Goal: Book appointment/travel/reservation

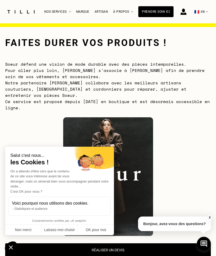
click at [94, 232] on button "OK pour moi" at bounding box center [96, 229] width 36 height 11
checkbox input "true"
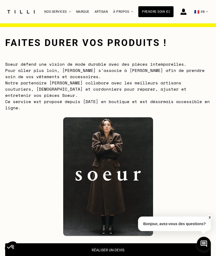
click at [210, 218] on button "X" at bounding box center [209, 217] width 5 height 6
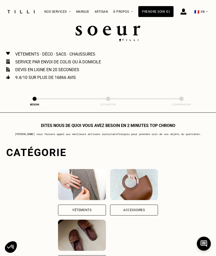
scroll to position [237, 0]
click at [67, 189] on img at bounding box center [82, 184] width 48 height 31
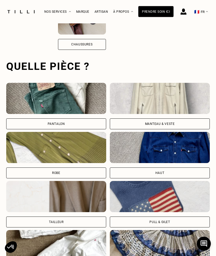
scroll to position [488, 0]
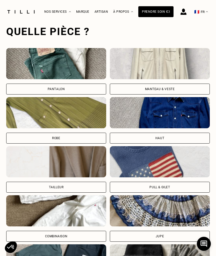
click at [78, 75] on img at bounding box center [56, 63] width 100 height 31
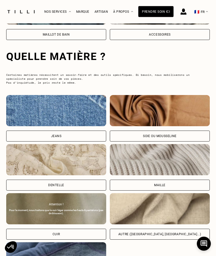
scroll to position [763, 0]
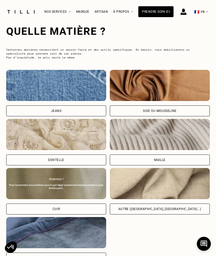
click at [72, 105] on div "Jeans" at bounding box center [56, 110] width 100 height 11
select select "FR"
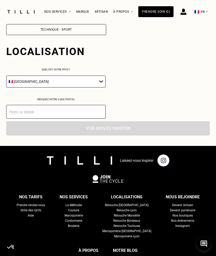
scroll to position [1013, 0]
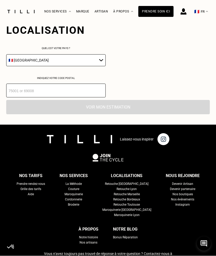
click at [101, 60] on select "🇩🇪 [GEOGRAPHIC_DATA] 🇦🇹 [GEOGRAPHIC_DATA] 🇧🇪 [GEOGRAPHIC_DATA] 🇧🇬 Bulgarie 🇨🇾 C…" at bounding box center [56, 60] width 100 height 12
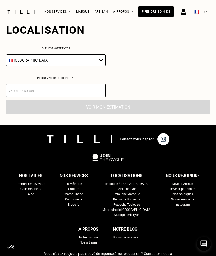
click at [144, 73] on div "Localisation Quel est votre pays ? 🇩🇪 [GEOGRAPHIC_DATA] 🇦🇹 [GEOGRAPHIC_DATA] 🇧🇪…" at bounding box center [108, 55] width 204 height 83
click at [74, 92] on input "number" at bounding box center [56, 90] width 100 height 14
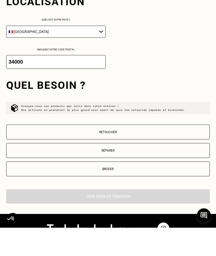
scroll to position [1017, 0]
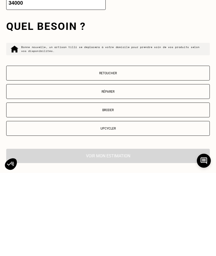
type input "34000"
click at [117, 149] on button "Retoucher" at bounding box center [108, 156] width 204 height 15
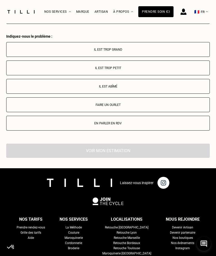
scroll to position [1237, 0]
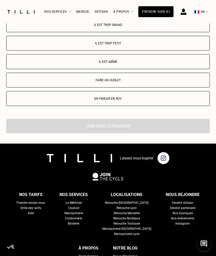
click at [119, 82] on p "Faire un ourlet" at bounding box center [108, 80] width 198 height 4
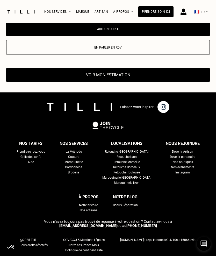
scroll to position [1292, 0]
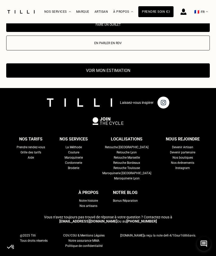
click at [127, 74] on button "Voir mon estimation" at bounding box center [108, 70] width 204 height 14
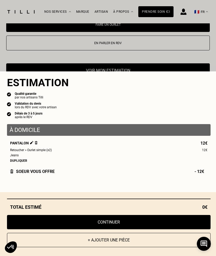
click at [107, 229] on button "Continuer" at bounding box center [109, 222] width 204 height 14
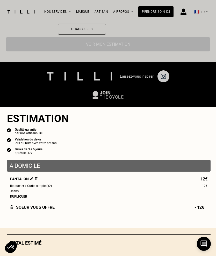
scroll to position [437, 0]
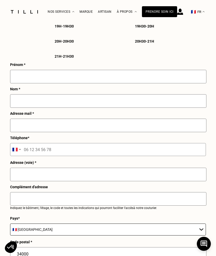
select select "FR"
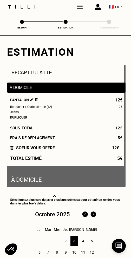
select select "FR"
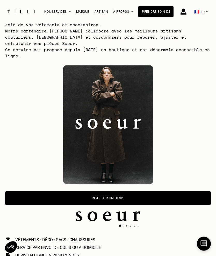
scroll to position [40, 0]
